Goal: Information Seeking & Learning: Learn about a topic

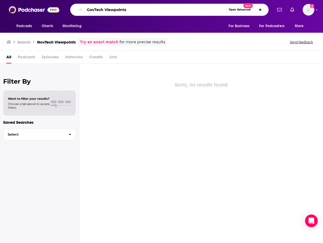
click at [125, 7] on input "GovTech Viewpoints" at bounding box center [156, 10] width 142 height 8
click at [128, 8] on input "GovTech Viewpoints" at bounding box center [156, 10] width 142 height 8
click at [128, 9] on input "GovTech Viewpoints" at bounding box center [156, 10] width 142 height 8
click at [124, 9] on input "GovTech Viewpoints" at bounding box center [156, 10] width 142 height 8
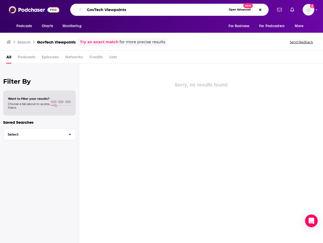
click at [124, 9] on input "GovTech Viewpoints" at bounding box center [156, 10] width 142 height 8
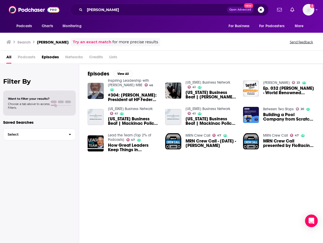
click at [25, 55] on span "Podcasts" at bounding box center [27, 58] width 18 height 11
click at [26, 57] on span "Podcasts" at bounding box center [27, 58] width 18 height 11
click at [26, 56] on span "Podcasts" at bounding box center [27, 58] width 18 height 11
click at [46, 40] on h3 "[PERSON_NAME]" at bounding box center [53, 42] width 32 height 5
click at [29, 57] on span "Podcasts" at bounding box center [27, 58] width 18 height 11
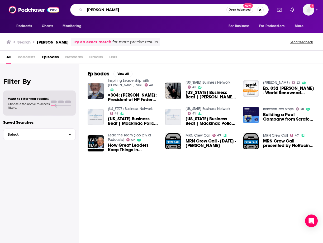
click at [95, 10] on input "[PERSON_NAME]" at bounding box center [156, 10] width 142 height 8
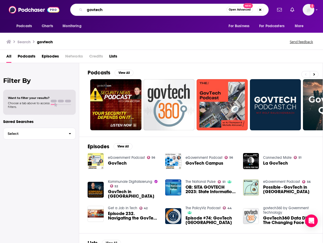
click at [110, 11] on input "govtech" at bounding box center [156, 10] width 142 height 8
type input "govtech viewpoints"
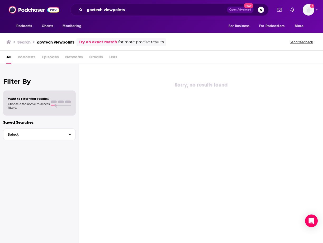
click at [243, 11] on button "Open Advanced New" at bounding box center [240, 10] width 27 height 6
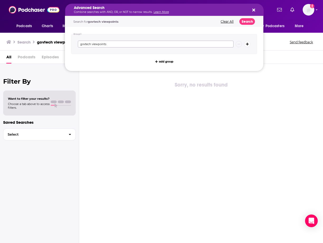
click at [166, 45] on input "govtech viewpoints" at bounding box center [156, 44] width 156 height 7
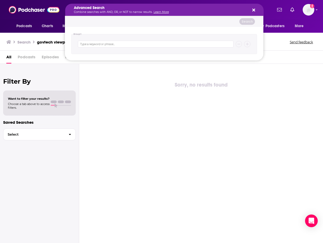
click at [251, 12] on button "Search podcasts, credits, & more..." at bounding box center [253, 10] width 4 height 4
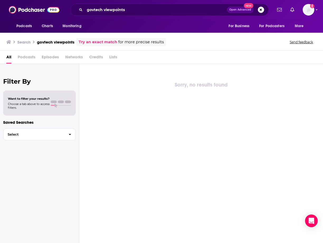
click at [24, 41] on h3 "Search" at bounding box center [23, 42] width 13 height 5
click at [99, 43] on link "Try an exact match" at bounding box center [98, 42] width 39 height 6
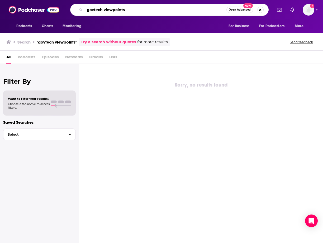
click at [117, 8] on input "govtech viewpoints" at bounding box center [156, 10] width 142 height 8
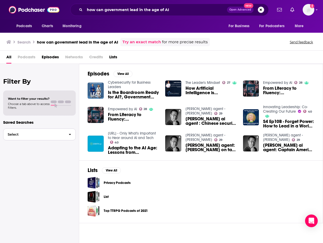
click at [39, 137] on button "Select" at bounding box center [39, 134] width 73 height 12
click at [18, 75] on div "Filter By Want to filter your results? Choose a tab above to access filters. Sa…" at bounding box center [39, 185] width 79 height 243
click at [14, 58] on div "All Podcasts Episodes Networks Credits Lists" at bounding box center [162, 58] width 312 height 11
click at [9, 58] on span "All" at bounding box center [8, 58] width 5 height 11
click at [49, 58] on span "Episodes" at bounding box center [50, 58] width 17 height 11
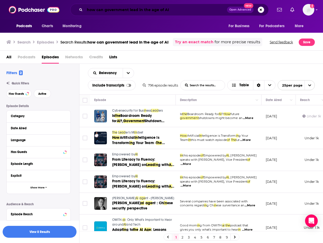
click at [138, 13] on input "how can government lead in the age of AI" at bounding box center [156, 10] width 142 height 8
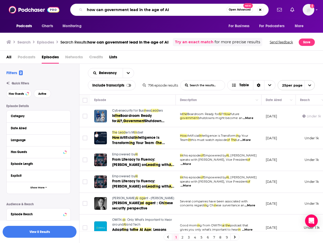
click at [138, 13] on input "how can government lead in the age of AI" at bounding box center [156, 10] width 142 height 8
paste input "FedtoFed"
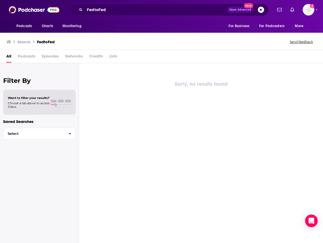
click at [10, 40] on icon at bounding box center [8, 42] width 5 height 4
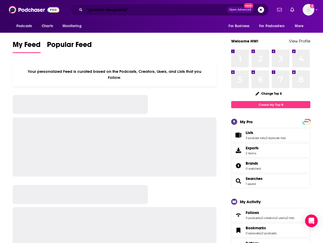
click at [133, 12] on input ""govtech viewpoints"" at bounding box center [156, 10] width 142 height 8
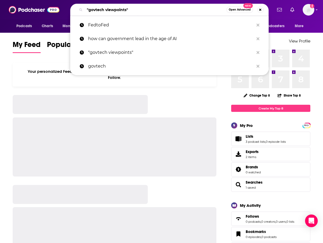
click at [133, 12] on input ""govtech viewpoints"" at bounding box center [156, 10] width 142 height 8
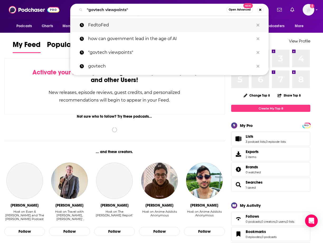
click at [118, 24] on p "FedtoFed" at bounding box center [171, 25] width 166 height 14
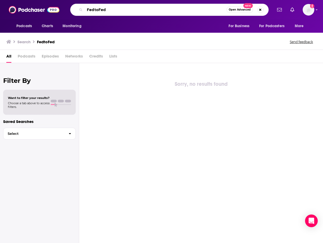
click at [95, 11] on input "FedtoFed" at bounding box center [156, 10] width 142 height 8
type input "Fed to Fed"
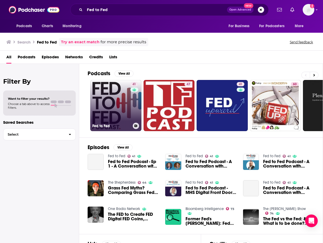
click at [119, 97] on link "41 Fed to Fed" at bounding box center [115, 105] width 51 height 51
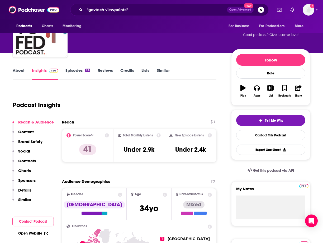
scroll to position [37, 0]
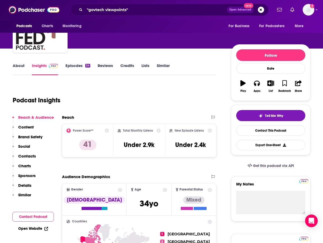
drag, startPoint x: 122, startPoint y: 146, endPoint x: 148, endPoint y: 140, distance: 26.4
click at [148, 140] on div "Total Monthly Listens Under 2.9k" at bounding box center [139, 140] width 43 height 24
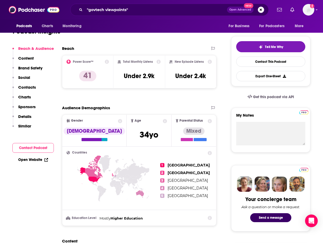
scroll to position [32, 0]
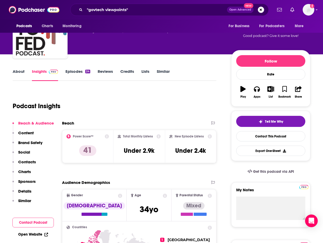
click at [32, 133] on p "Content" at bounding box center [26, 132] width 16 height 5
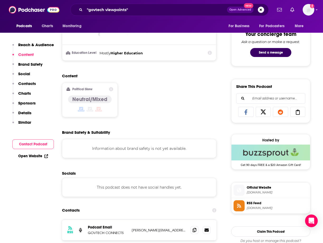
click at [31, 63] on p "Brand Safety" at bounding box center [30, 64] width 24 height 5
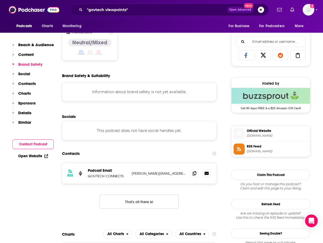
click at [25, 75] on p "Social" at bounding box center [24, 73] width 12 height 5
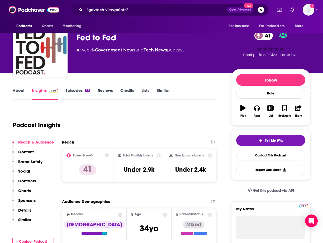
scroll to position [0, 0]
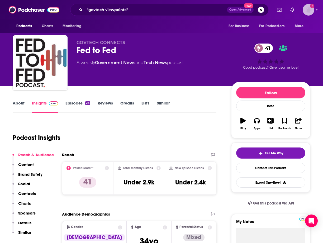
click at [307, 7] on img "Logged in as HWdata" at bounding box center [309, 10] width 12 height 12
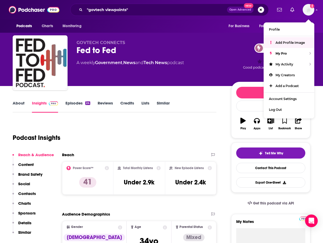
click at [152, 143] on div "Podcast Insights" at bounding box center [112, 134] width 199 height 27
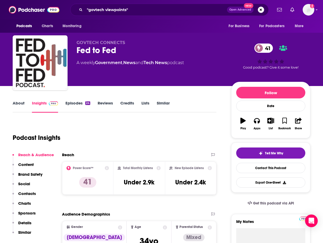
click at [81, 103] on link "Episodes 24" at bounding box center [77, 106] width 25 height 12
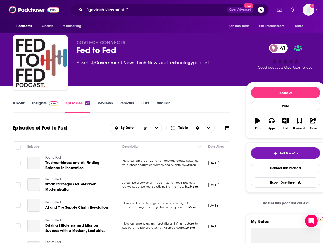
click at [45, 100] on div "About Insights Episodes 24 Reviews Credits Lists Similar" at bounding box center [122, 106] width 218 height 13
click at [40, 104] on link "Insights" at bounding box center [45, 106] width 26 height 12
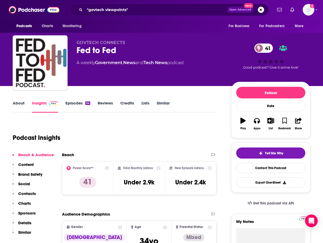
click at [21, 104] on link "About" at bounding box center [19, 106] width 12 height 12
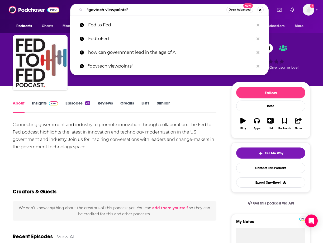
click at [112, 10] on input ""govtech viewpoints"" at bounding box center [156, 10] width 142 height 8
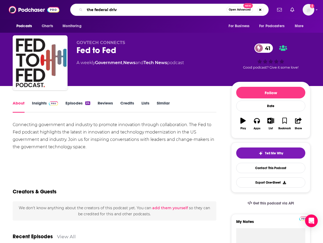
type input "the federal drive"
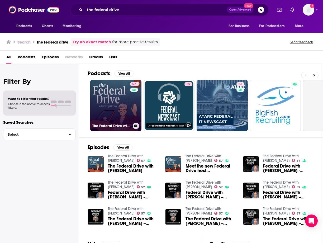
click at [117, 99] on link "57 The Federal Drive with [PERSON_NAME]" at bounding box center [115, 105] width 51 height 51
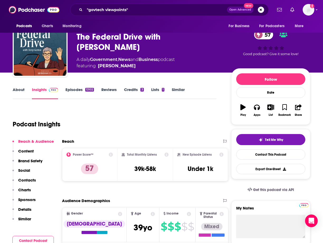
scroll to position [14, 0]
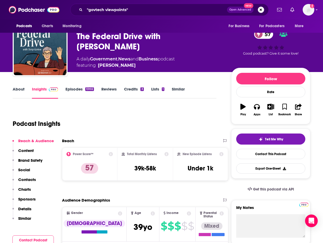
drag, startPoint x: 130, startPoint y: 170, endPoint x: 172, endPoint y: 172, distance: 43.0
click at [172, 172] on div "Power Score™ 57 Total Monthly Listens 39k-58k New Episode Listens Under 1k" at bounding box center [145, 163] width 166 height 33
drag, startPoint x: 161, startPoint y: 169, endPoint x: 128, endPoint y: 169, distance: 33.2
click at [128, 169] on div "Total Monthly Listens 39k-58k" at bounding box center [145, 164] width 47 height 24
copy h3 "39k-58k"
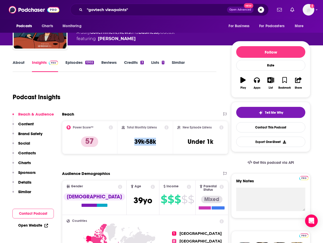
scroll to position [53, 0]
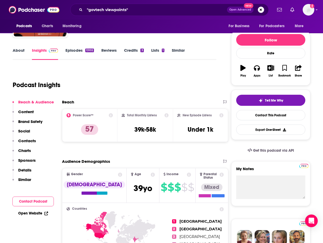
click at [82, 55] on link "Episodes 13102" at bounding box center [79, 54] width 28 height 12
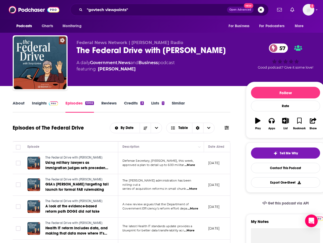
click at [136, 103] on link "Credits 3" at bounding box center [134, 106] width 20 height 12
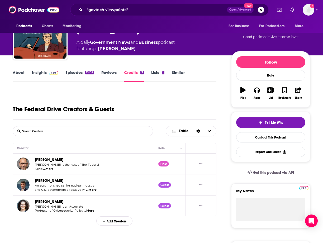
scroll to position [31, 0]
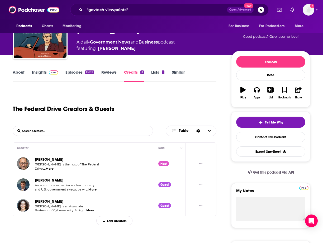
click at [87, 210] on span "...More" at bounding box center [89, 210] width 11 height 4
click at [53, 201] on link "[PERSON_NAME]" at bounding box center [49, 201] width 28 height 4
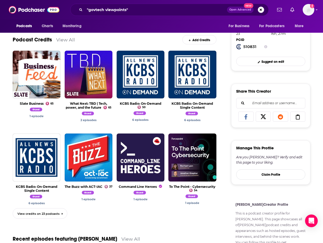
scroll to position [140, 0]
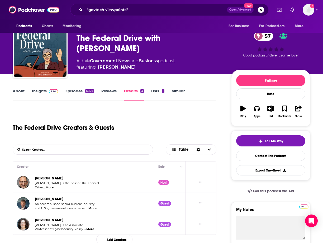
scroll to position [12, 0]
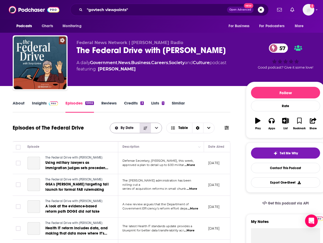
click at [147, 129] on icon "Sort Direction" at bounding box center [145, 128] width 4 height 4
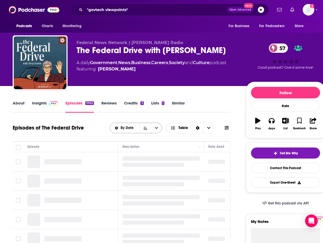
click at [153, 126] on button "open menu" at bounding box center [156, 128] width 11 height 10
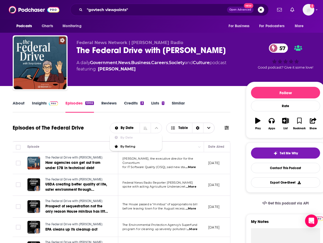
click at [208, 130] on icon "Choose View" at bounding box center [208, 128] width 3 height 4
click at [199, 129] on icon "Sort Direction" at bounding box center [198, 128] width 4 height 4
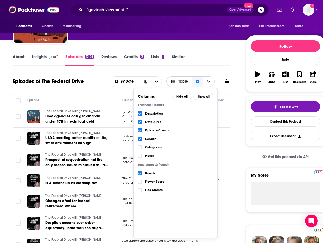
scroll to position [47, 0]
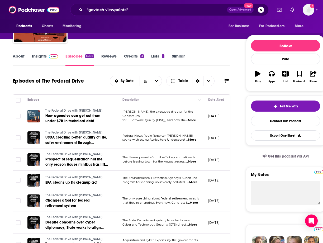
click at [87, 89] on div "Episodes of The Federal Drive By Date Table" at bounding box center [122, 84] width 218 height 20
click at [127, 81] on span "By Date" at bounding box center [128, 81] width 15 height 4
click at [131, 90] on span "By Date" at bounding box center [138, 90] width 37 height 3
click at [147, 78] on button "Sort Direction" at bounding box center [145, 81] width 11 height 10
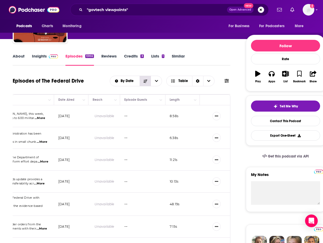
scroll to position [549, 0]
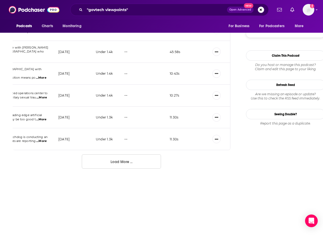
click at [147, 158] on button "Load More ..." at bounding box center [121, 161] width 79 height 14
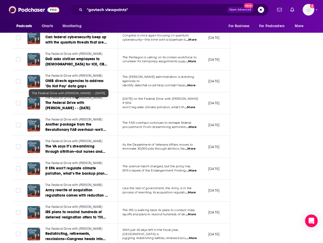
scroll to position [989, 0]
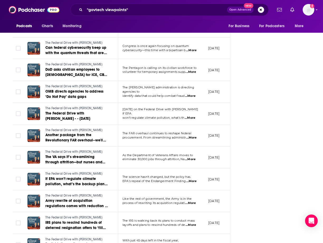
click at [193, 70] on span "...More" at bounding box center [190, 72] width 11 height 4
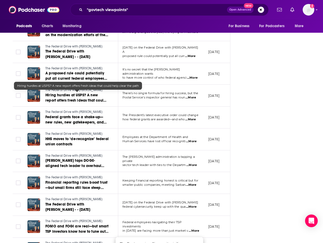
scroll to position [773, 0]
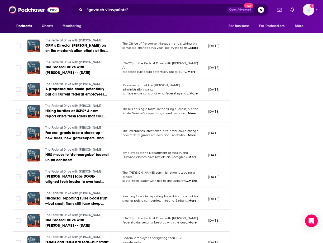
click at [188, 70] on span "...More" at bounding box center [190, 72] width 11 height 4
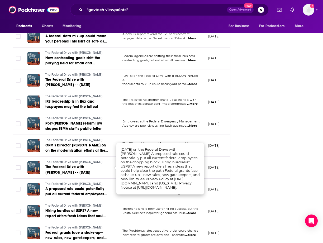
scroll to position [672, 0]
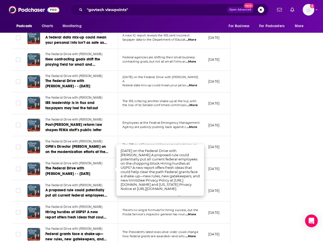
click at [190, 83] on span "...More" at bounding box center [191, 85] width 11 height 4
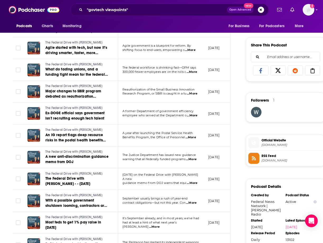
scroll to position [313, 0]
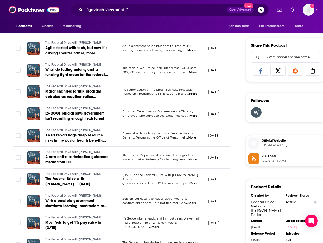
click at [194, 92] on span "...More" at bounding box center [192, 94] width 11 height 4
click at [192, 48] on span "...More" at bounding box center [190, 50] width 11 height 4
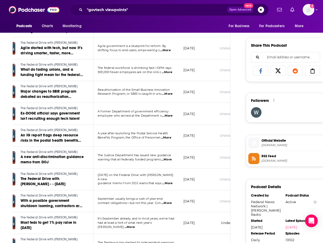
scroll to position [0, 18]
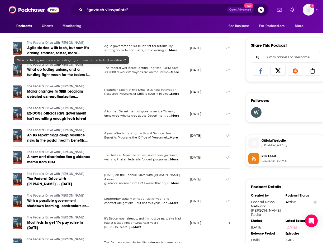
click at [55, 69] on span "What do fading unions, and a funding fight mean for the federal workforce?" at bounding box center [58, 74] width 63 height 15
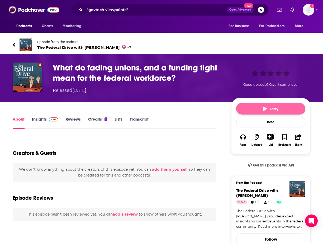
click at [267, 109] on span "Play" at bounding box center [270, 108] width 15 height 5
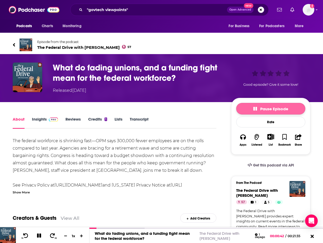
click at [246, 109] on button "Pause Episode" at bounding box center [270, 109] width 69 height 12
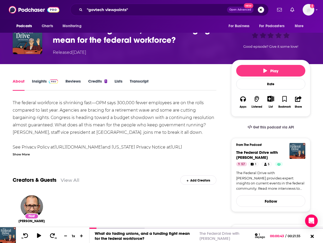
scroll to position [38, 0]
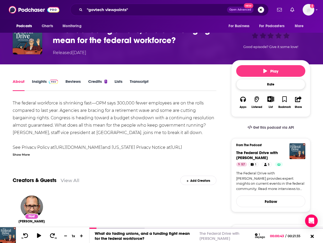
click at [279, 79] on div "Play Rate Apps Listened List Bookmark Share" at bounding box center [270, 88] width 79 height 57
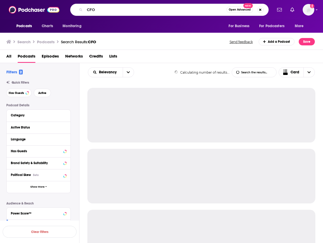
click at [99, 11] on input "CFO" at bounding box center [156, 10] width 142 height 8
type input "GovLove"
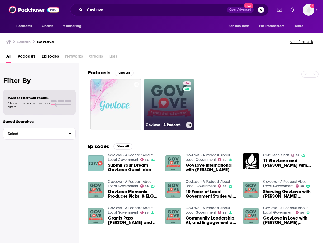
click at [174, 108] on link "56 GovLove - A Podcast About Local Government" at bounding box center [168, 104] width 51 height 51
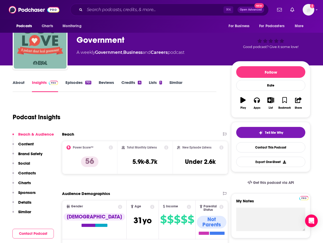
scroll to position [25, 0]
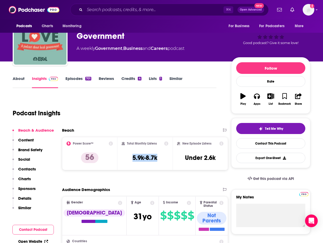
drag, startPoint x: 128, startPoint y: 158, endPoint x: 157, endPoint y: 164, distance: 29.5
click at [157, 164] on div "Total Monthly Listens 5.9k-8.7k" at bounding box center [145, 153] width 47 height 24
copy h3 "5.9k-8.7k"
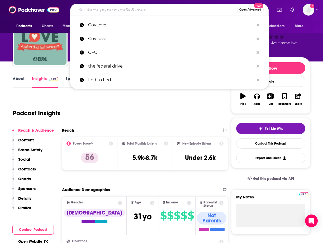
click at [101, 10] on input "Search podcasts, credits, & more..." at bounding box center [161, 10] width 152 height 8
paste input "Government Technology's "In Case You Missed It""
type input "Government Technology's "In Case You Missed It""
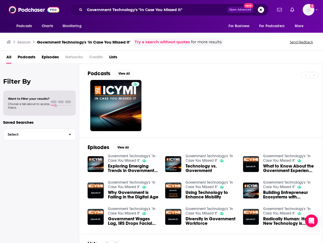
click at [131, 158] on link "Government Technology's "In Case You Missed It"" at bounding box center [131, 158] width 47 height 9
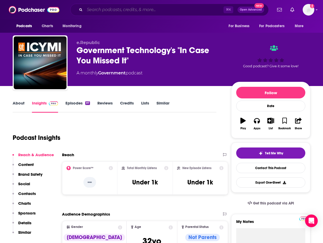
click at [100, 9] on input "Search podcasts, credits, & more..." at bounding box center [154, 10] width 139 height 8
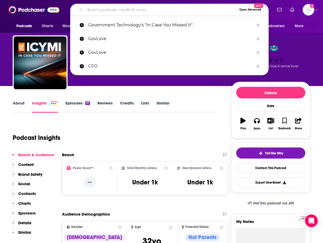
paste input "ARTARC Federal IT Newscast"
type input "ARTARC Federal IT Newscast"
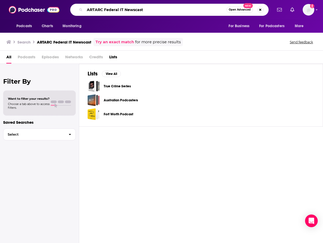
drag, startPoint x: 104, startPoint y: 10, endPoint x: 84, endPoint y: 9, distance: 19.8
click at [84, 9] on div "ARTARC Federal IT Newscast Open Advanced New" at bounding box center [169, 10] width 198 height 12
type input "Federal IT Newscast"
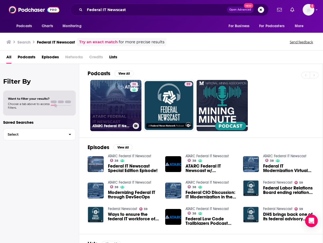
click at [116, 109] on link "38 ATARC Federal IT Newscast" at bounding box center [115, 105] width 51 height 51
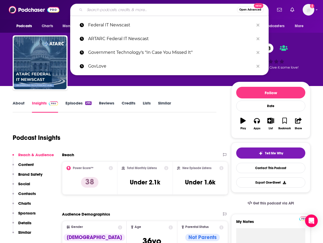
click at [132, 12] on input "Search podcasts, credits, & more..." at bounding box center [161, 10] width 152 height 8
paste input "TechTables"
type input "TechTables"
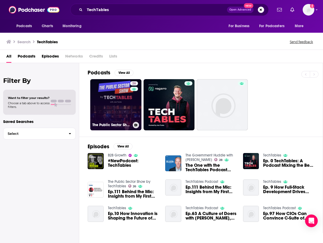
click at [116, 108] on link "26 The Public Sector Show by TechTables" at bounding box center [115, 104] width 51 height 51
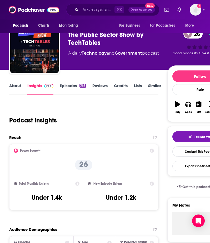
scroll to position [15, 0]
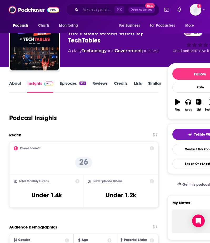
click at [95, 9] on input "Search podcasts, credits, & more..." at bounding box center [98, 10] width 34 height 8
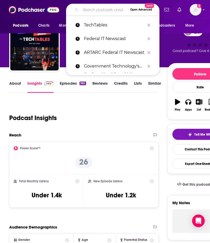
paste input "FedGov Today"
type input "FedGov Today"
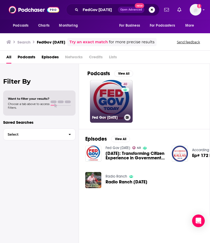
click at [102, 103] on link "40 Fed Gov Today" at bounding box center [111, 101] width 43 height 43
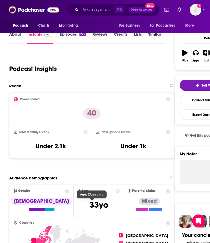
scroll to position [63, 0]
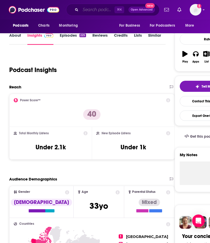
click at [97, 13] on input "Search podcasts, credits, & more..." at bounding box center [98, 10] width 34 height 8
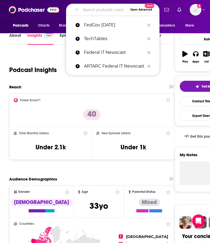
paste input "Tyler Tech Podcast"
type input "Tyler Tech Podcast"
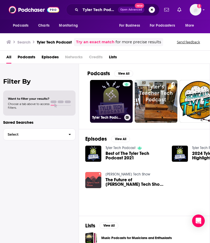
click at [119, 102] on link "Tyler Tech Podcast" at bounding box center [111, 101] width 43 height 43
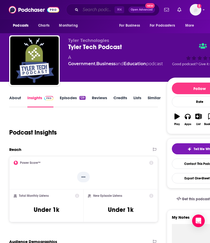
click at [85, 9] on input "Search podcasts, credits, & more..." at bounding box center [98, 10] width 34 height 8
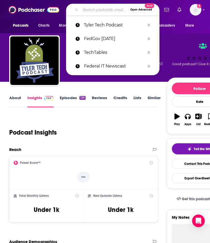
paste input "Government Technology Insider"
type input "Government Technology Insider"
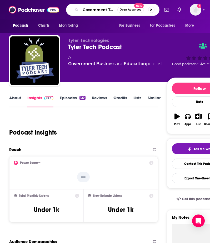
scroll to position [0, 27]
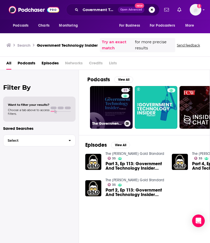
click at [115, 107] on link "23 The Government Technology Insider Podcast" at bounding box center [111, 107] width 43 height 43
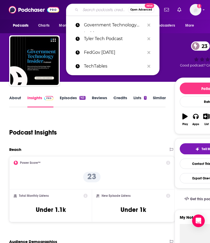
click at [96, 11] on input "Search podcasts, credits, & more..." at bounding box center [104, 10] width 47 height 8
paste input "GovCast"
type input "GovCast"
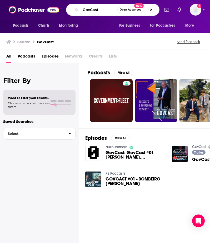
click at [107, 9] on input "GovCast" at bounding box center [99, 10] width 37 height 8
type input "GovCio"
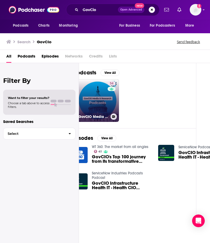
scroll to position [0, 16]
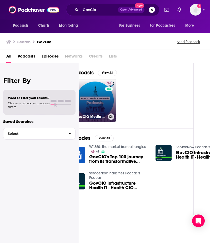
click at [107, 98] on div "34" at bounding box center [109, 97] width 9 height 32
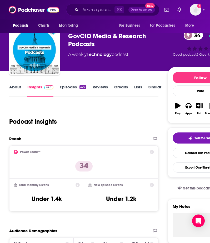
scroll to position [9, 0]
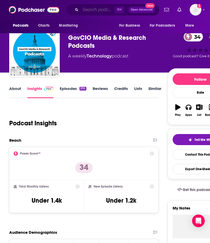
click at [98, 12] on input "Search podcasts, credits, & more..." at bounding box center [98, 10] width 34 height 8
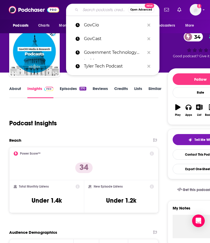
paste input "Technology Speaking"
type input "Technology Speaking"
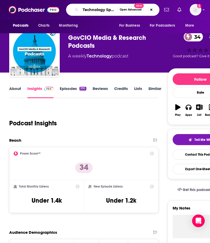
scroll to position [0, 7]
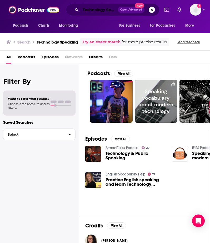
click at [92, 12] on input "Technology Speaking" at bounding box center [99, 10] width 37 height 8
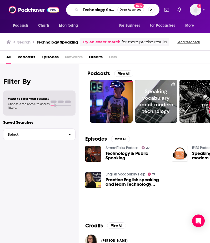
click at [92, 12] on input "Technology Speaking" at bounding box center [99, 10] width 37 height 8
click at [103, 11] on input "Technology Speaking" at bounding box center [99, 10] width 37 height 8
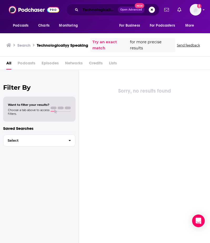
click at [112, 11] on input "Technologicallyy Speaking" at bounding box center [99, 10] width 37 height 8
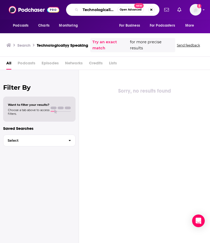
type input "Technologically Speaking"
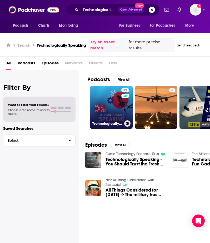
click at [112, 114] on link "32 Technologically Speaking" at bounding box center [111, 107] width 43 height 43
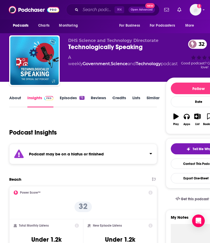
click at [69, 99] on link "Episodes 73" at bounding box center [72, 101] width 25 height 12
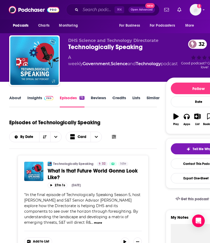
click at [34, 99] on link "Insights" at bounding box center [40, 101] width 26 height 12
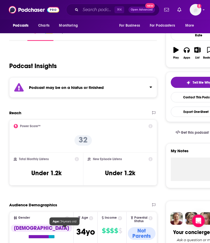
scroll to position [67, 0]
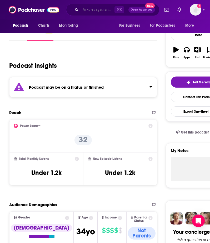
click at [94, 10] on input "Search podcasts, credits, & more..." at bounding box center [98, 10] width 34 height 8
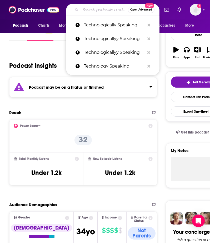
click at [94, 10] on input "Search podcasts, credits, & more..." at bounding box center [104, 10] width 47 height 8
paste input "Doing Tech Better in Government"
type input "Doing Tech Better in Government"
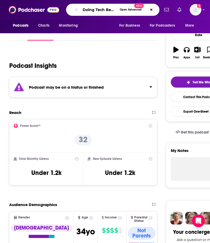
scroll to position [0, 29]
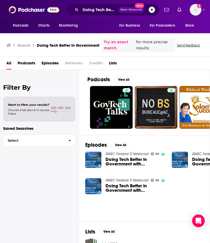
click at [131, 164] on span "Doing Tech Better in Government with Brandon Smart" at bounding box center [136, 161] width 60 height 9
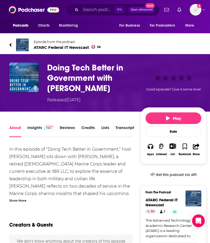
click at [39, 126] on link "Insights" at bounding box center [40, 131] width 26 height 12
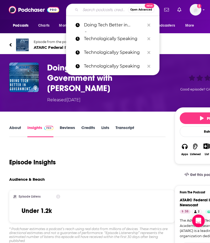
click at [100, 9] on input "Search podcasts, credits, & more..." at bounding box center [104, 10] width 47 height 8
paste input "The Government Huddle"
type input "The Government Huddle"
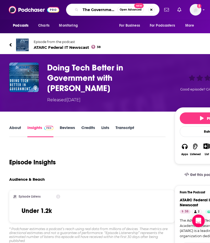
scroll to position [0, 12]
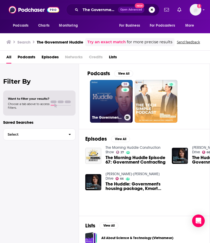
click at [112, 108] on link "28 The Government Huddle with Brian Chidester" at bounding box center [111, 101] width 43 height 43
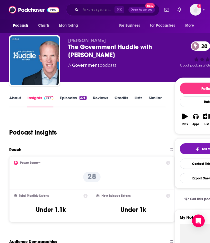
click at [95, 11] on input "Search podcasts, credits, & more..." at bounding box center [98, 10] width 34 height 8
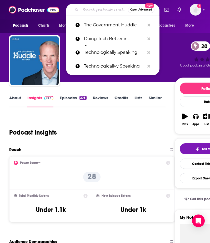
click at [95, 11] on input "Search podcasts, credits, & more..." at bounding box center [104, 10] width 47 height 8
paste input "FedScoop The Daily Scoop"
type input "FedScoop The Daily Scoop"
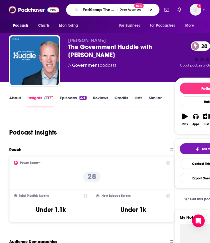
scroll to position [0, 16]
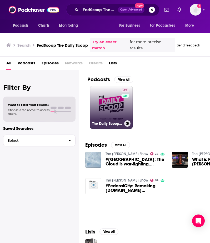
click at [118, 111] on link "42 The Daily Scoop Podcast" at bounding box center [111, 107] width 43 height 43
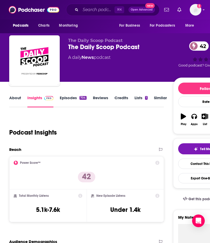
drag, startPoint x: 76, startPoint y: 210, endPoint x: 25, endPoint y: 211, distance: 51.2
click at [25, 211] on div "Total Monthly Listens 5.1k-7.6k" at bounding box center [48, 206] width 69 height 24
drag, startPoint x: 60, startPoint y: 210, endPoint x: 34, endPoint y: 211, distance: 25.9
click at [34, 211] on div "Total Monthly Listens 5.1k-7.6k" at bounding box center [48, 206] width 69 height 24
copy h3 "5.1k-7.6k"
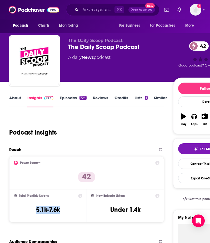
click at [18, 101] on link "About" at bounding box center [15, 101] width 12 height 12
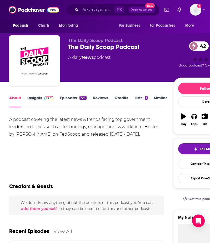
click at [53, 97] on div "Insights" at bounding box center [43, 101] width 32 height 12
click at [42, 101] on link "Insights" at bounding box center [40, 101] width 26 height 12
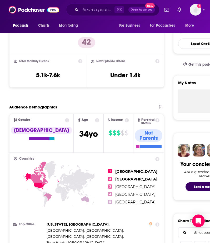
scroll to position [128, 0]
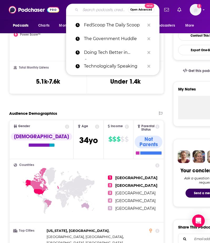
click at [93, 7] on input "Search podcasts, credits, & more..." at bounding box center [104, 10] width 47 height 8
paste input "Carahcast"
type input "Carahcast"
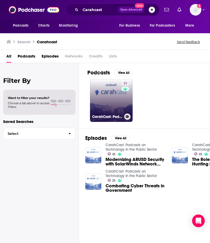
drag, startPoint x: 119, startPoint y: 122, endPoint x: 118, endPoint y: 116, distance: 5.8
click at [118, 116] on h3 "CarahCast: Podcasts on Technology in the Public Sector" at bounding box center [107, 116] width 30 height 4
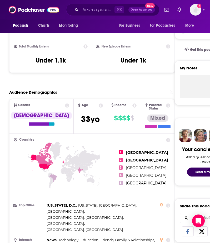
scroll to position [148, 0]
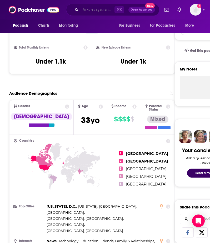
click at [90, 11] on input "Search podcasts, credits, & more..." at bounding box center [98, 10] width 34 height 8
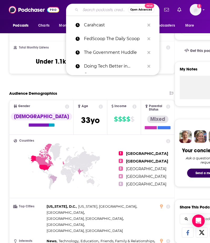
paste input "GovTechToday"
type input "GovTechToday"
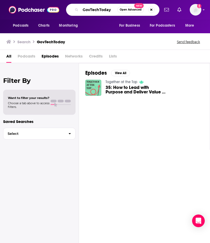
click at [98, 9] on input "GovTechToday" at bounding box center [99, 10] width 37 height 8
type input "GovTech Today"
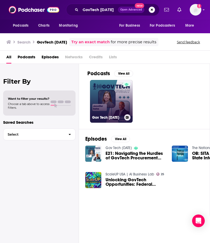
click at [118, 93] on link "Gov Tech Today" at bounding box center [111, 101] width 43 height 43
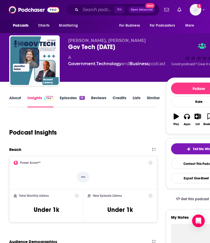
scroll to position [2, 0]
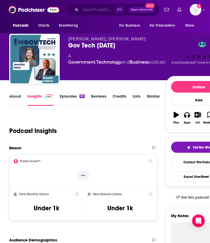
click at [97, 12] on input "Search podcasts, credits, & more..." at bounding box center [98, 10] width 34 height 8
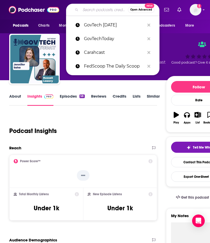
paste input "The Defense Tech"
type input "The Defense Tech"
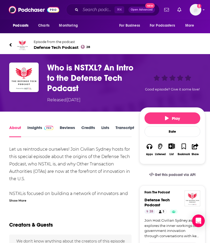
click at [43, 126] on span at bounding box center [47, 127] width 11 height 5
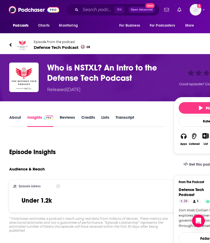
scroll to position [2, 0]
